Goal: Navigation & Orientation: Find specific page/section

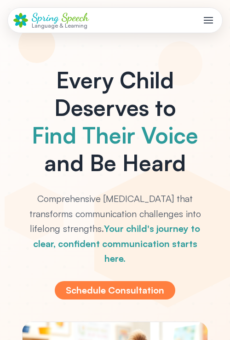
click at [195, 25] on div "Spring Speech Language & Learning Services Team Reviews Client Portal Careers C…" at bounding box center [115, 20] width 204 height 17
click at [204, 24] on button "Toggle mobile menu" at bounding box center [208, 20] width 17 height 17
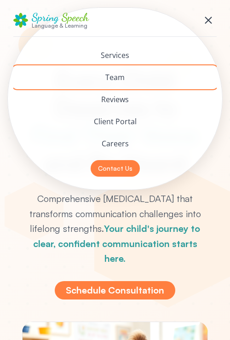
click at [122, 75] on button "Team" at bounding box center [115, 77] width 204 height 22
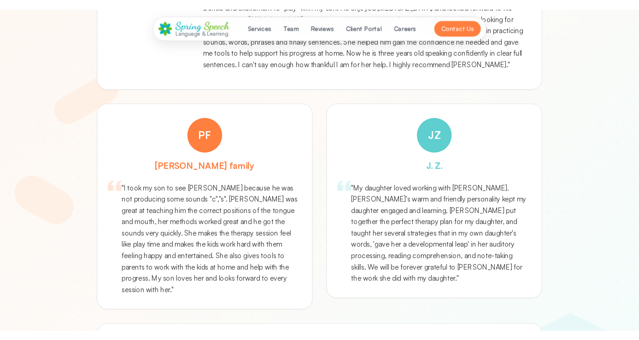
scroll to position [3927, 0]
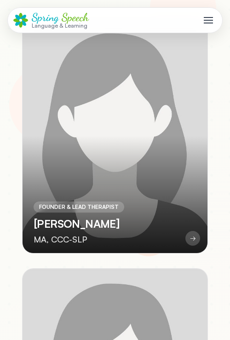
click at [225, 13] on header "Spring Speech Language & Learning Services Team Reviews Client Portal Careers C…" at bounding box center [115, 20] width 230 height 41
click at [214, 17] on button "Toggle mobile menu" at bounding box center [208, 20] width 17 height 17
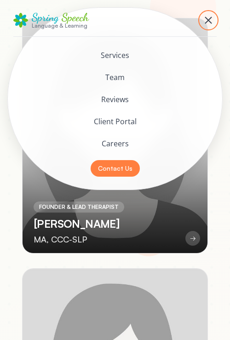
click at [214, 17] on button "Toggle mobile menu" at bounding box center [208, 20] width 17 height 17
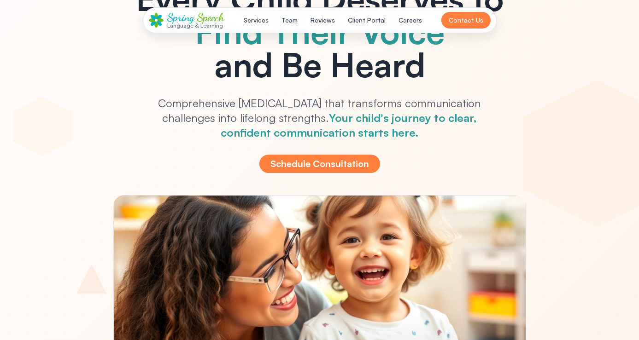
scroll to position [0, 0]
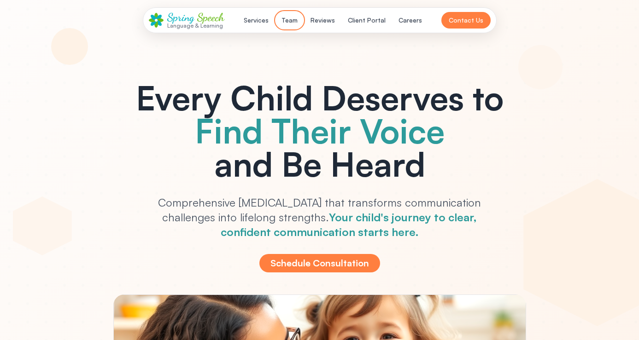
click at [294, 19] on button "Team" at bounding box center [289, 20] width 27 height 17
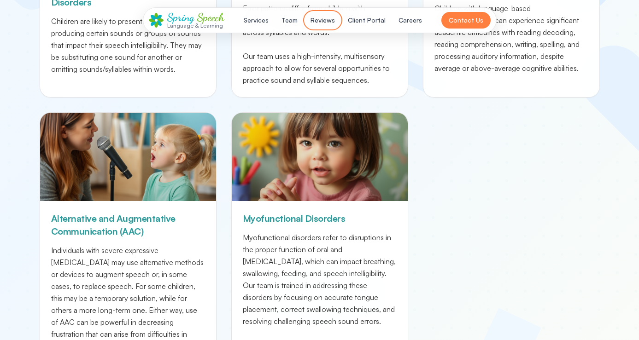
click at [330, 19] on button "Reviews" at bounding box center [322, 20] width 35 height 17
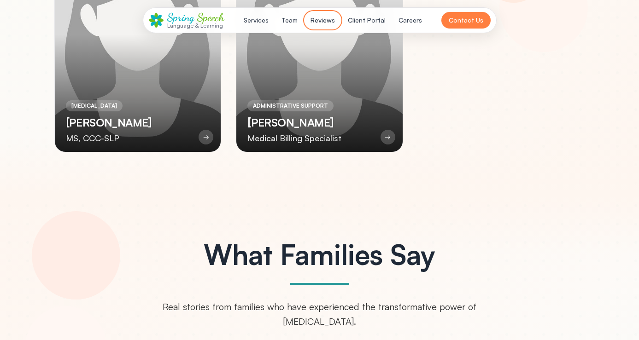
scroll to position [2784, 0]
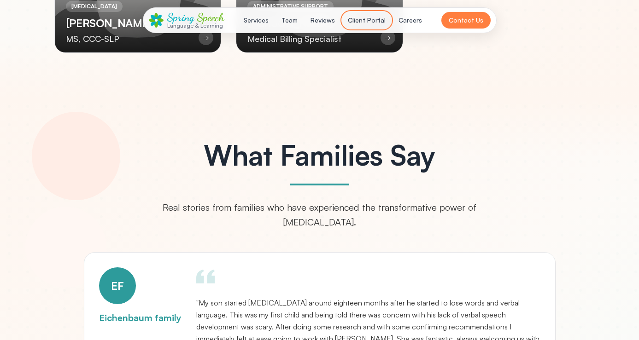
click at [356, 18] on button "Client Portal" at bounding box center [366, 20] width 49 height 17
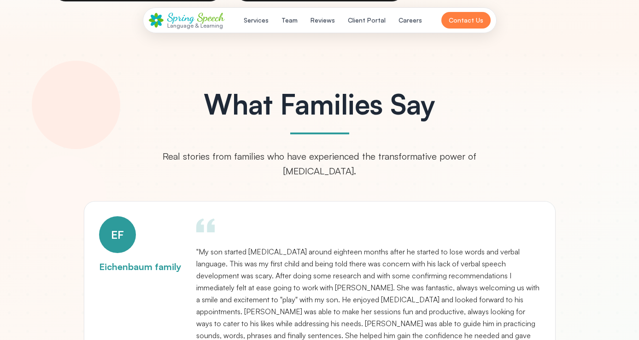
click at [387, 241] on div ""My son started [MEDICAL_DATA] around eighteen months after he started to lose …" at bounding box center [368, 293] width 344 height 155
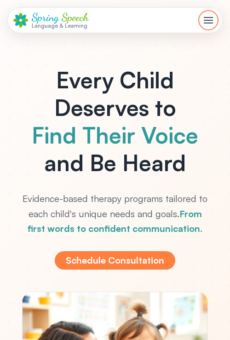
click at [213, 21] on div "Toggle mobile menu" at bounding box center [208, 20] width 9 height 9
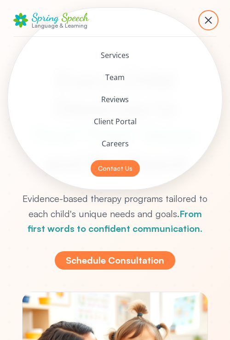
click at [213, 21] on div "Toggle mobile menu" at bounding box center [208, 20] width 9 height 9
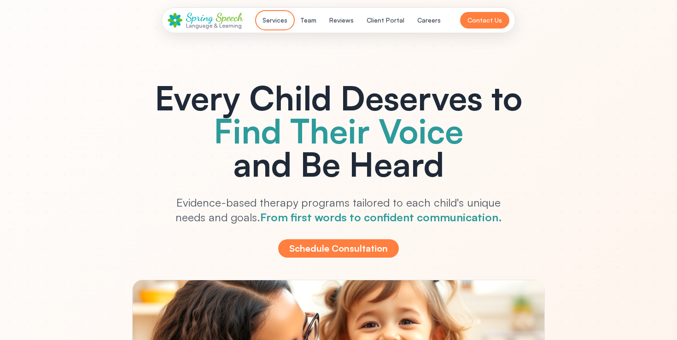
click at [274, 22] on button "Services" at bounding box center [275, 20] width 36 height 17
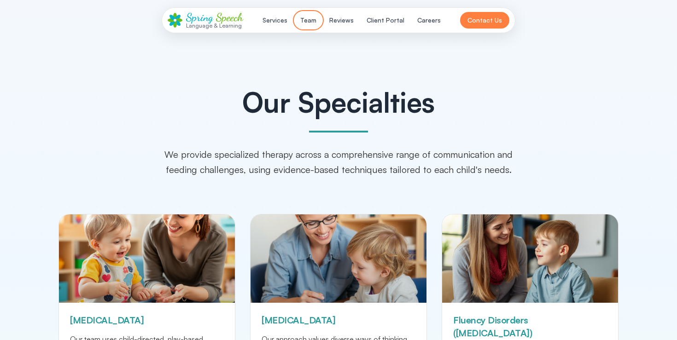
click at [302, 24] on button "Team" at bounding box center [308, 20] width 27 height 17
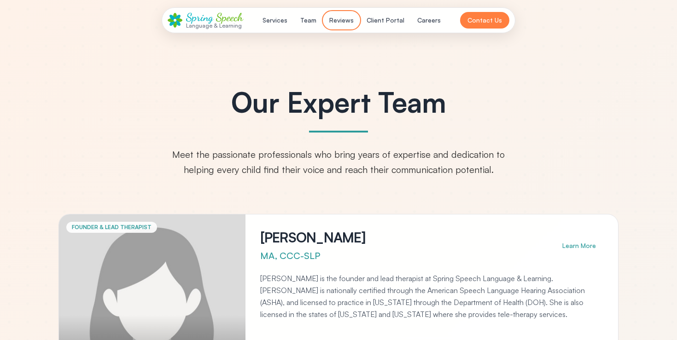
click at [340, 21] on button "Reviews" at bounding box center [341, 20] width 35 height 17
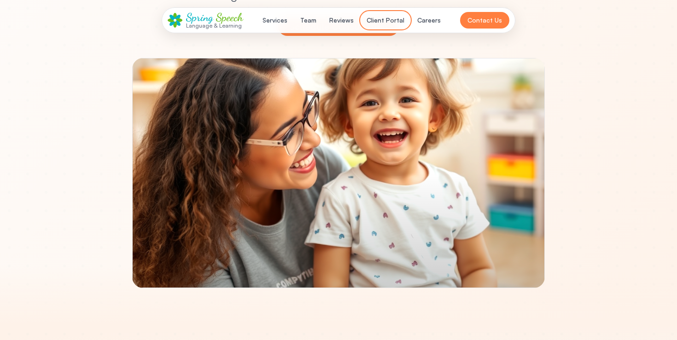
click at [394, 22] on button "Client Portal" at bounding box center [385, 20] width 49 height 17
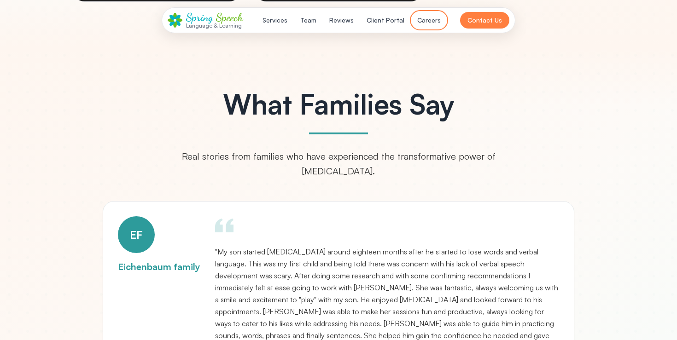
click at [430, 22] on button "Careers" at bounding box center [429, 20] width 35 height 17
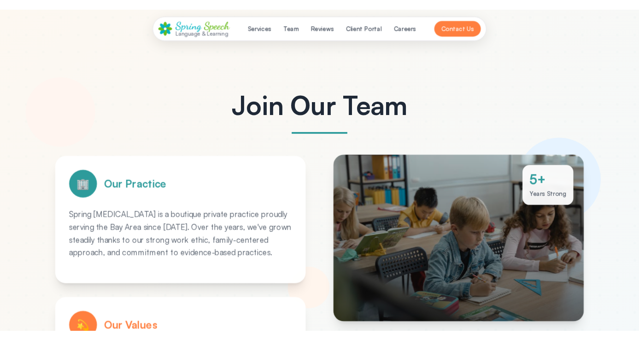
scroll to position [0, 0]
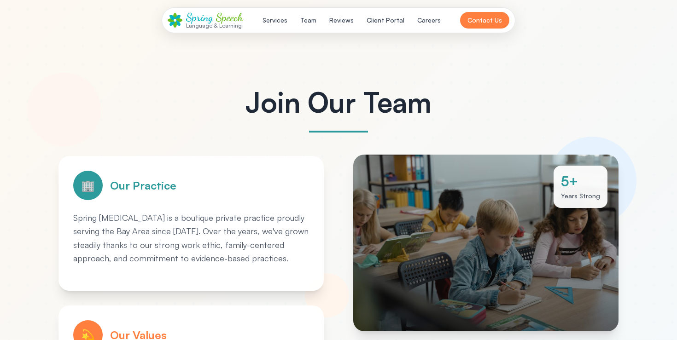
click at [205, 17] on span "Spring" at bounding box center [199, 17] width 27 height 13
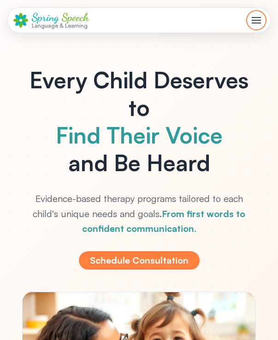
click at [260, 25] on button "Toggle mobile menu" at bounding box center [256, 20] width 17 height 17
